Goal: Find specific page/section: Find specific page/section

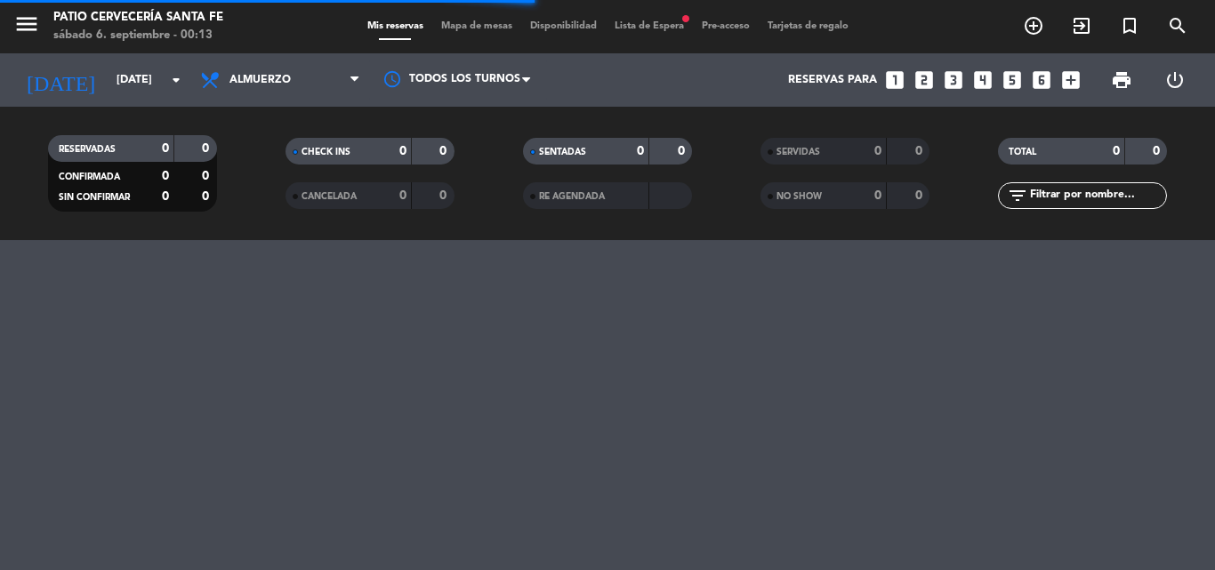
click at [154, 84] on input "[DATE]" at bounding box center [183, 80] width 150 height 30
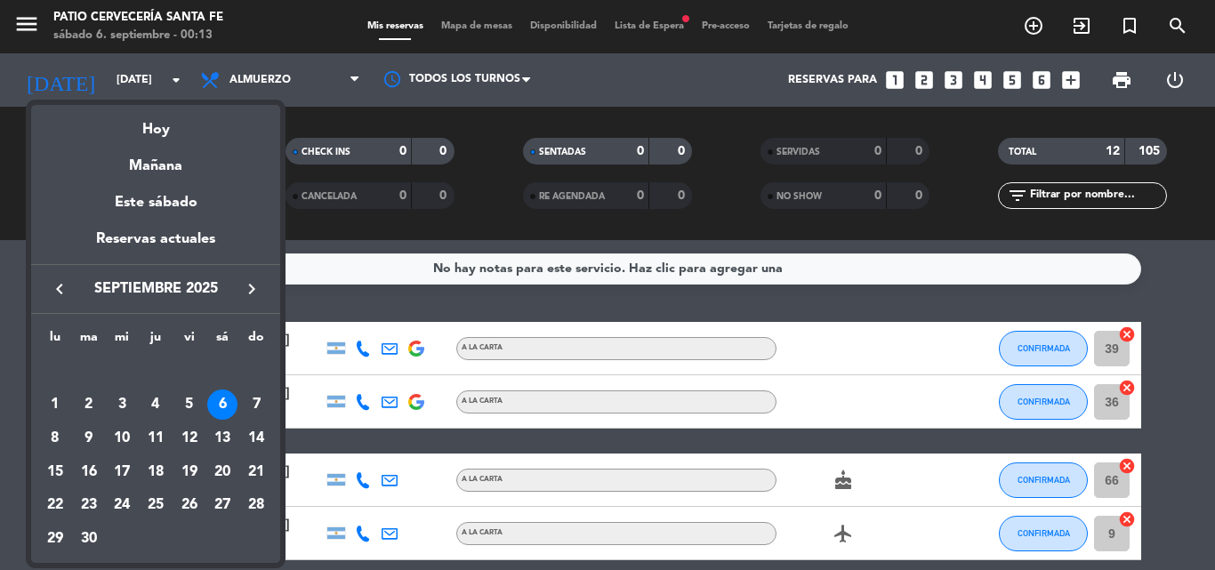
click at [17, 138] on div at bounding box center [607, 285] width 1215 height 570
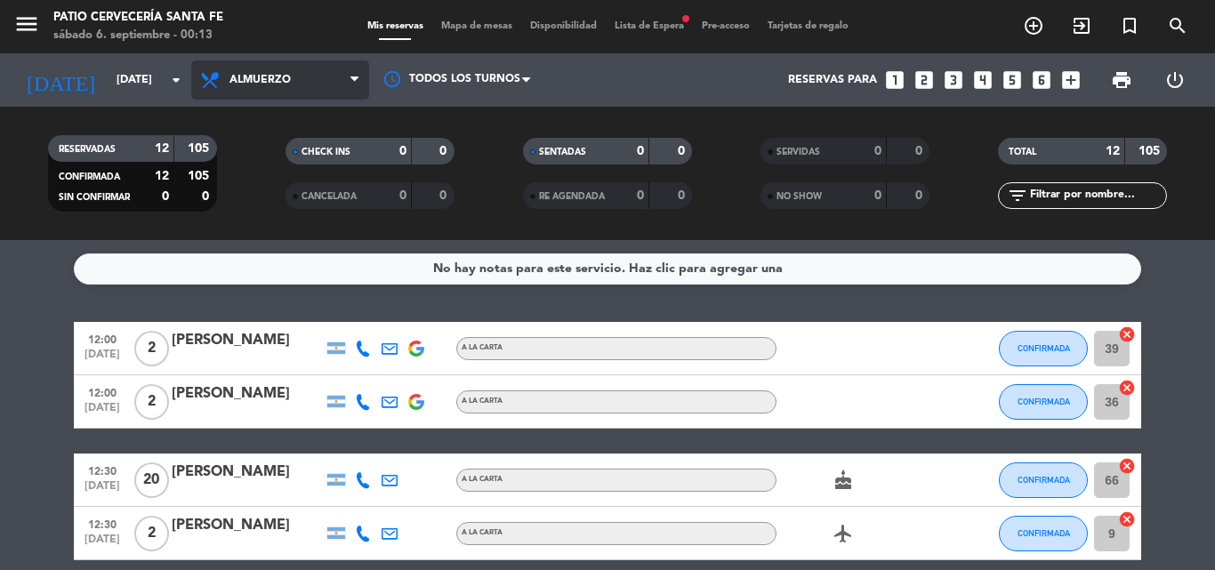
drag, startPoint x: 265, startPoint y: 76, endPoint x: 265, endPoint y: 119, distance: 43.6
click at [265, 76] on span "Almuerzo" at bounding box center [259, 80] width 61 height 12
click at [264, 194] on div "menu Patio Cervecería Santa [PERSON_NAME][DATE] 6. septiembre - 00:13 Mis reser…" at bounding box center [607, 120] width 1215 height 240
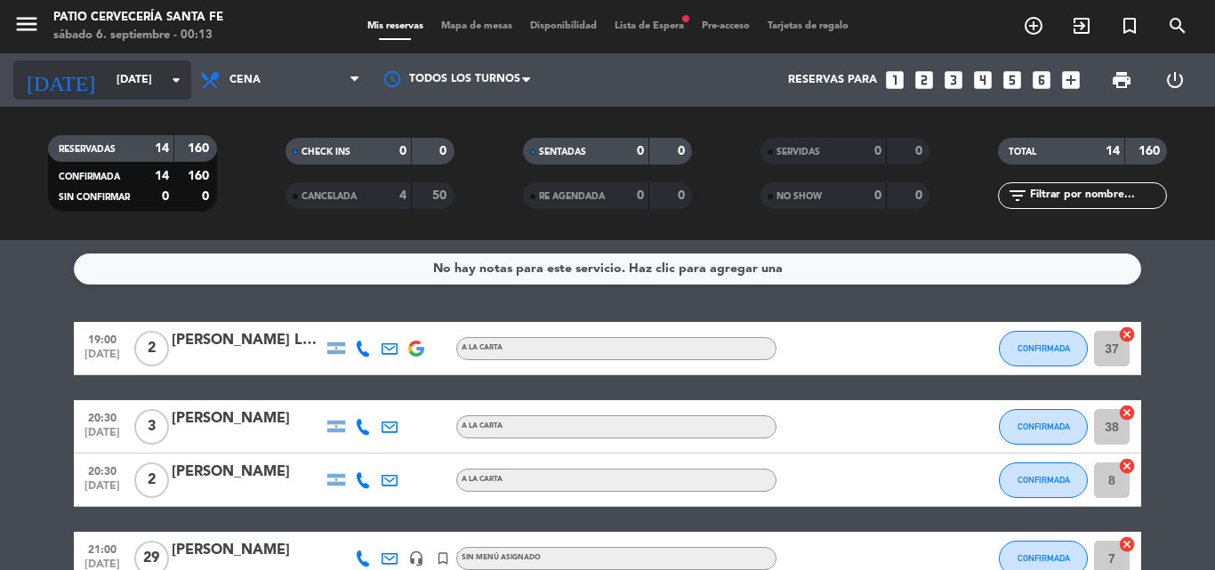
click at [164, 86] on input "[DATE]" at bounding box center [183, 80] width 150 height 30
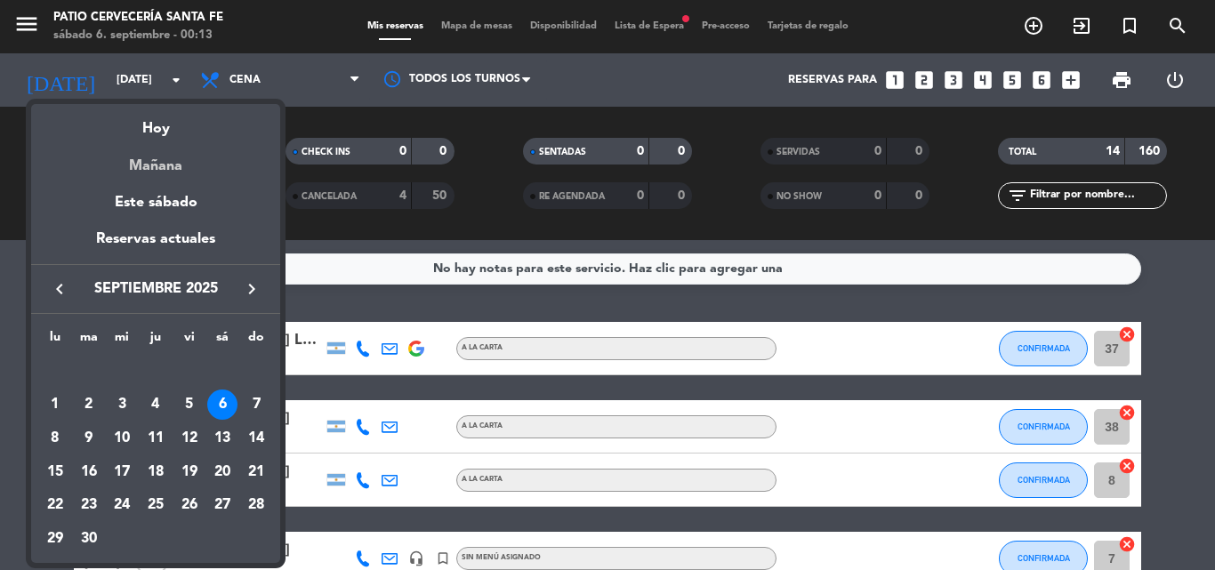
click at [173, 155] on div "Mañana" at bounding box center [155, 159] width 249 height 36
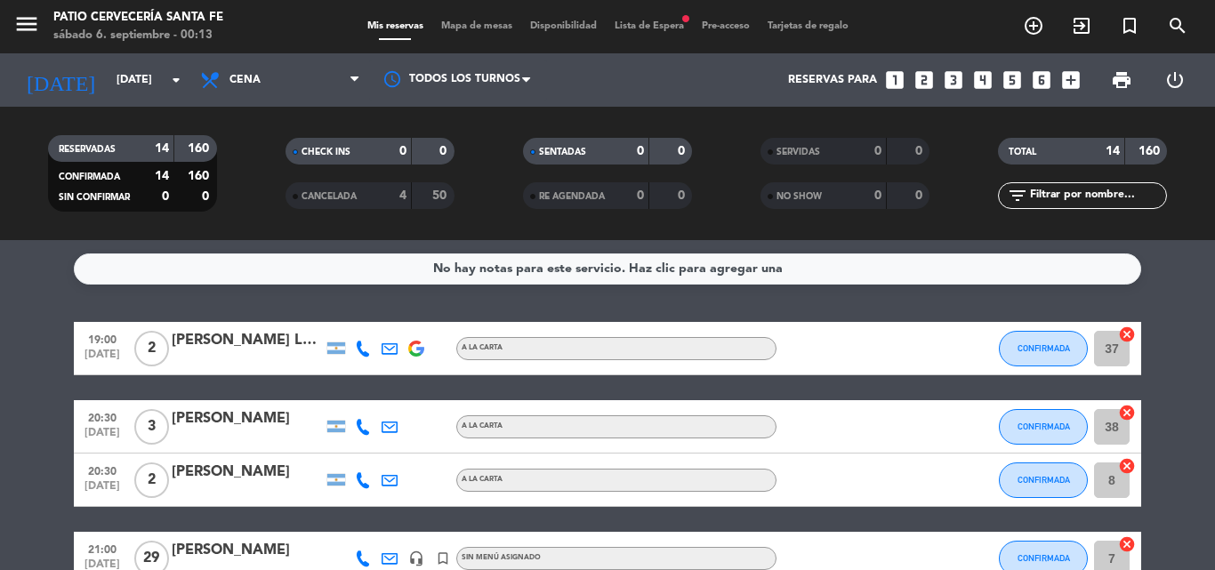
type input "[DATE]"
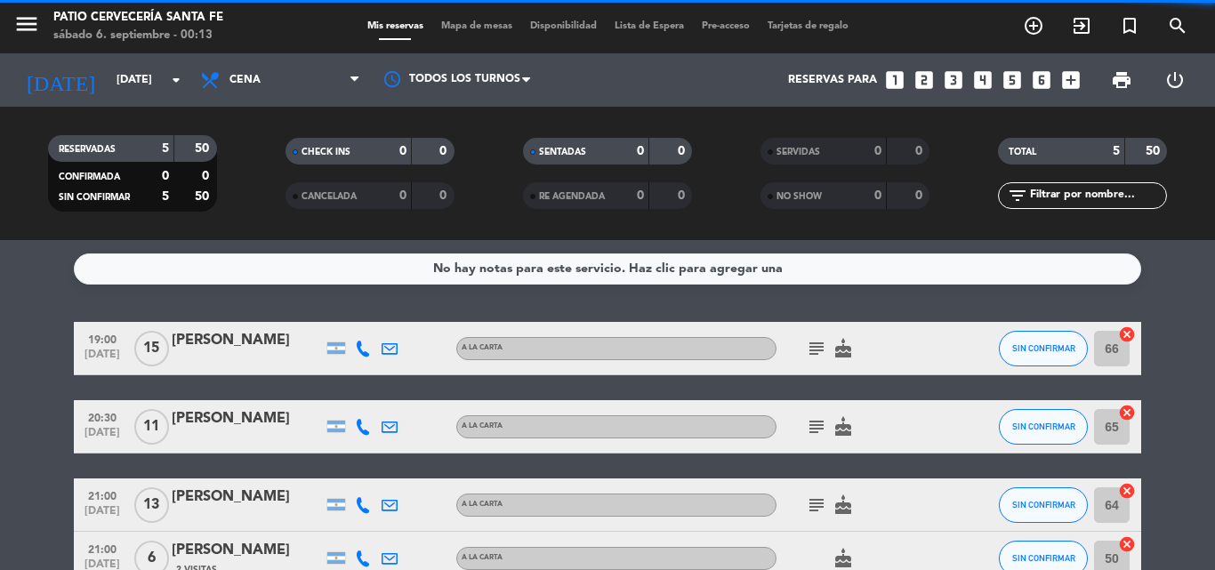
click at [238, 84] on span "Cena" at bounding box center [244, 80] width 31 height 12
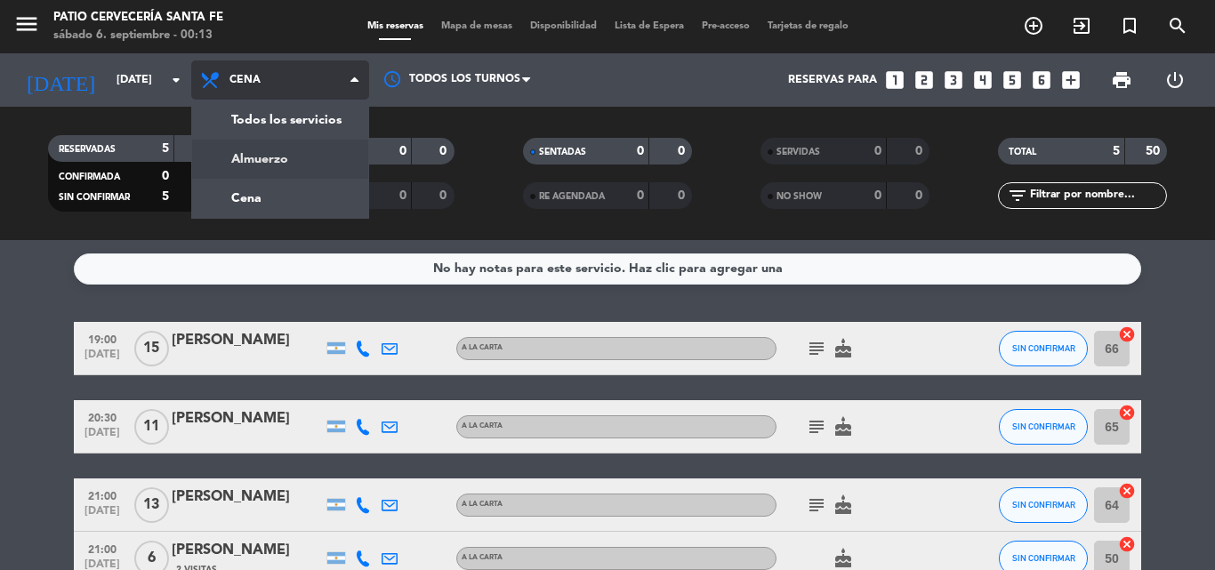
click at [258, 165] on div "menu Patio Cervecería Santa [PERSON_NAME][DATE] 6. septiembre - 00:13 Mis reser…" at bounding box center [607, 120] width 1215 height 240
